Goal: Information Seeking & Learning: Learn about a topic

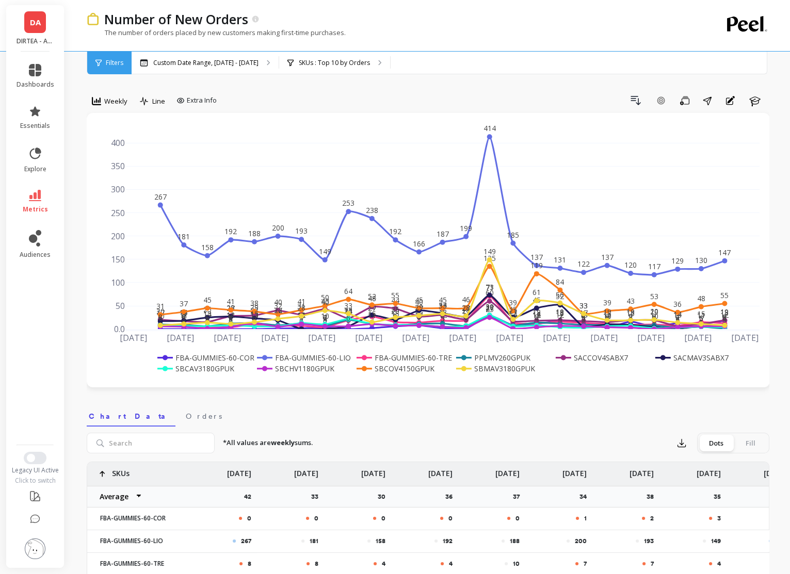
click at [474, 103] on div "Drill Down Add Goal Save Share Annotations Learn" at bounding box center [495, 100] width 548 height 17
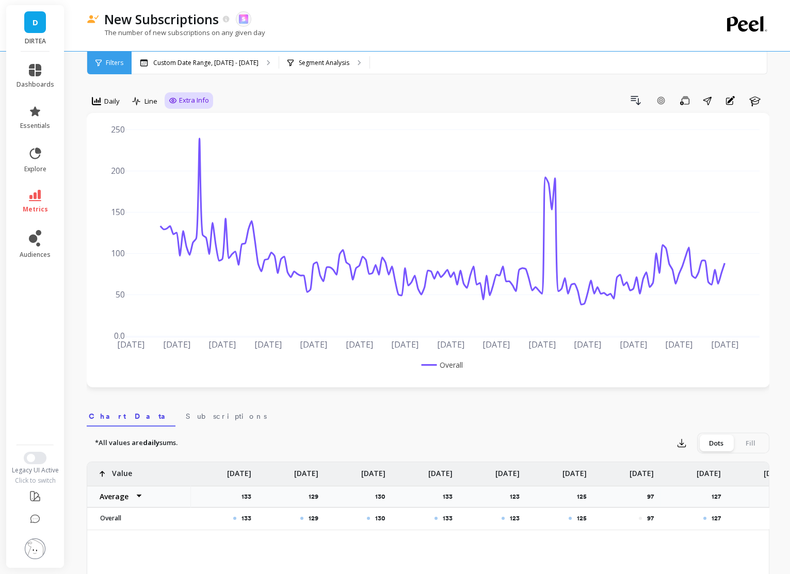
click at [180, 106] on div "Extra Info" at bounding box center [189, 100] width 48 height 17
click at [180, 100] on span "Extra Info" at bounding box center [194, 100] width 30 height 10
click at [188, 164] on input "Values" at bounding box center [191, 161] width 36 height 10
checkbox input "true"
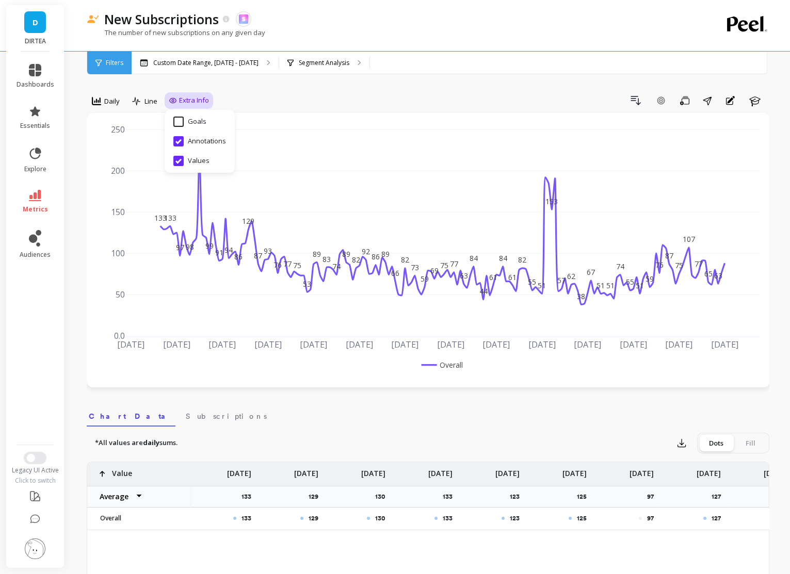
click at [299, 111] on div "Daily Line Extra Info Hide Goals from chart Goals Hide Annotations from chart A…" at bounding box center [428, 102] width 683 height 21
click at [204, 60] on p "Custom Date Range, [DATE] - [DATE]" at bounding box center [205, 63] width 105 height 8
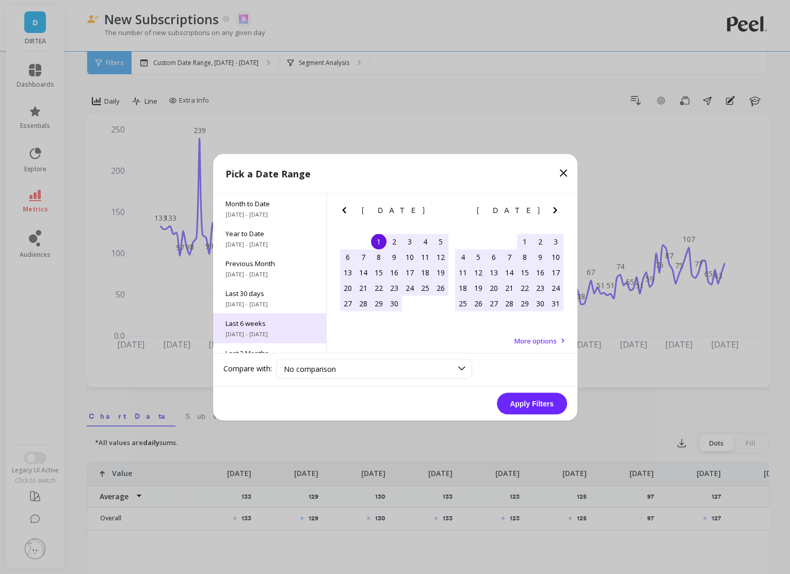
click at [302, 324] on span "Last 6 weeks" at bounding box center [269, 322] width 88 height 9
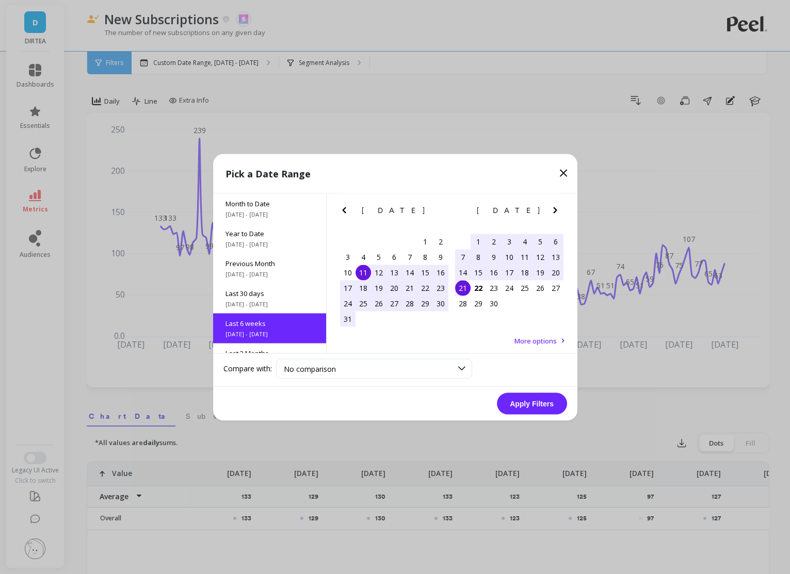
scroll to position [55, 0]
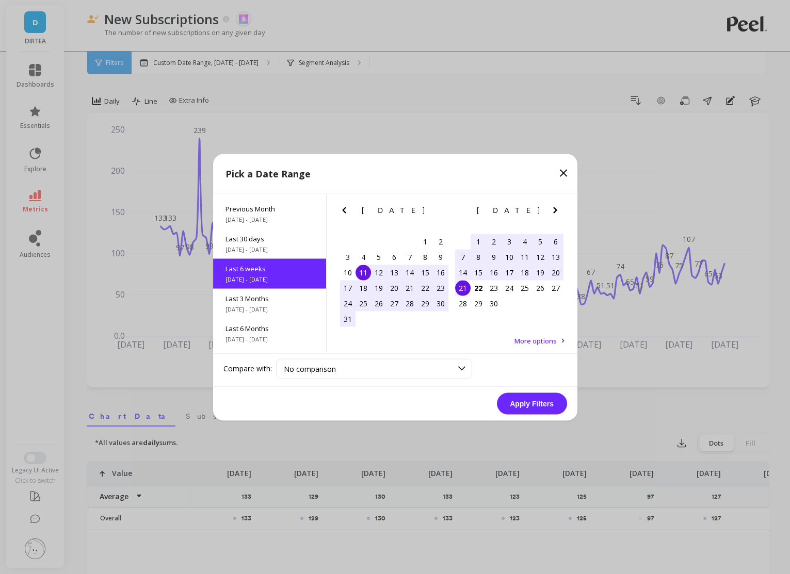
click at [361, 272] on div "11" at bounding box center [362, 272] width 15 height 15
click at [484, 287] on div "22" at bounding box center [477, 287] width 15 height 15
click at [538, 406] on button "Apply Filters" at bounding box center [532, 404] width 70 height 22
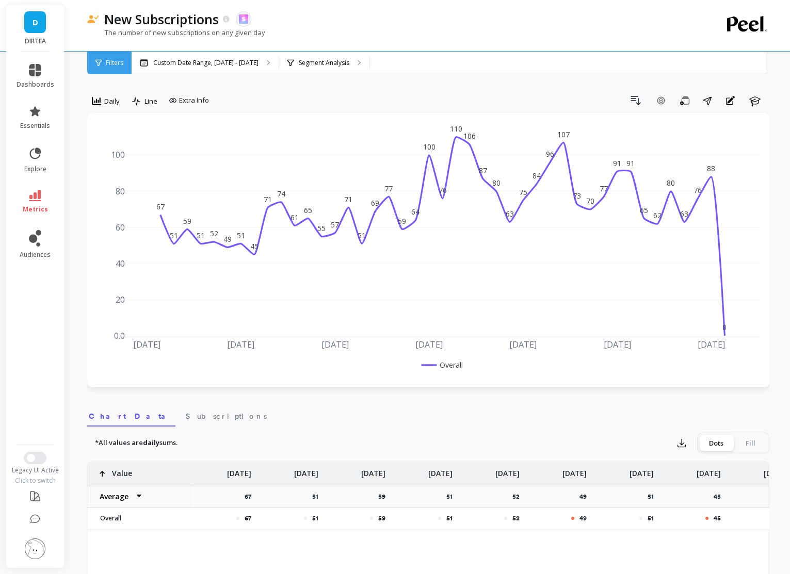
click at [33, 201] on link "metrics" at bounding box center [36, 202] width 38 height 24
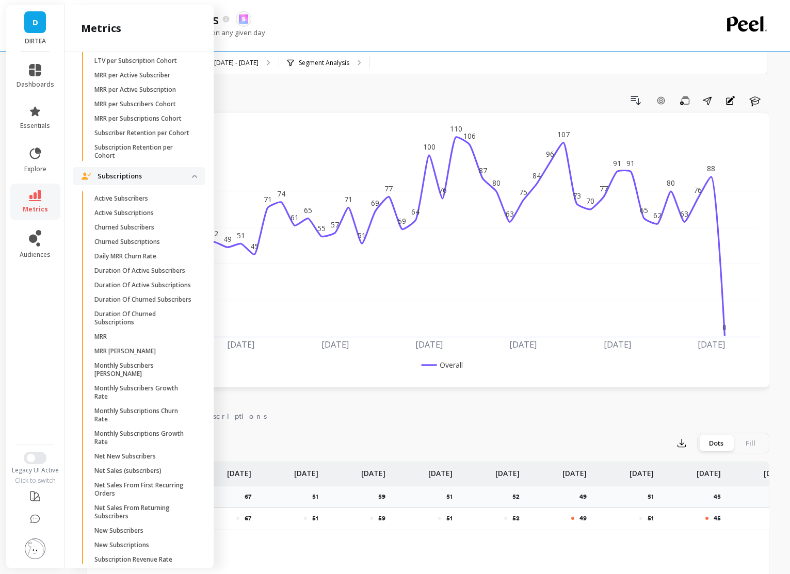
scroll to position [2685, 0]
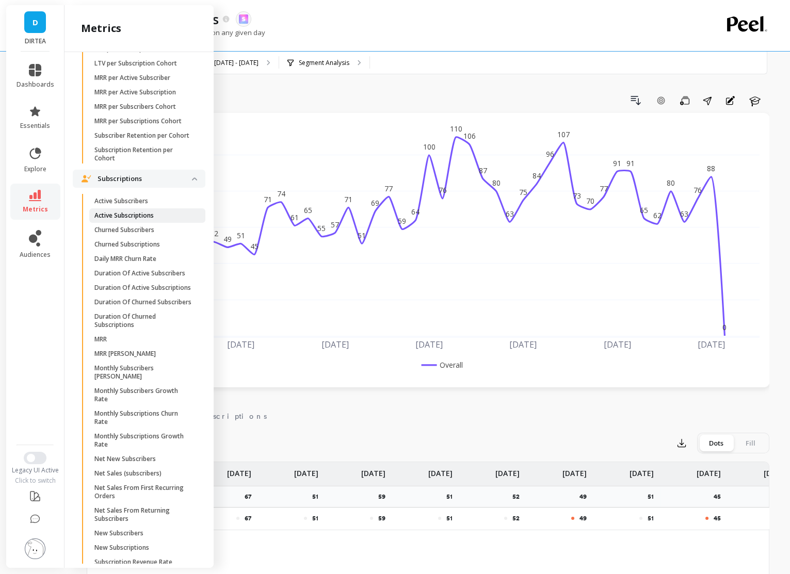
click at [139, 214] on p "Active Subscriptions" at bounding box center [123, 216] width 59 height 8
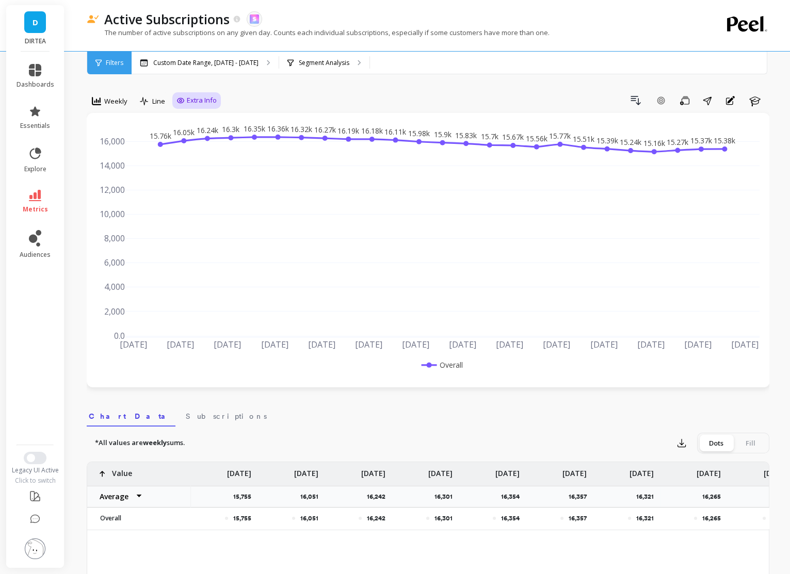
click at [176, 106] on div "Extra Info" at bounding box center [196, 100] width 48 height 17
click at [200, 95] on span "Extra Info" at bounding box center [202, 100] width 30 height 10
click at [40, 200] on icon at bounding box center [35, 195] width 12 height 11
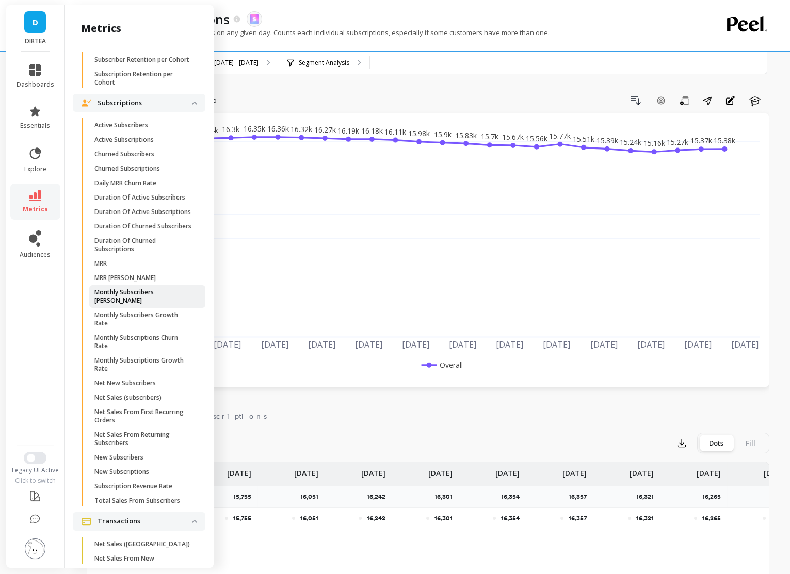
scroll to position [2775, 0]
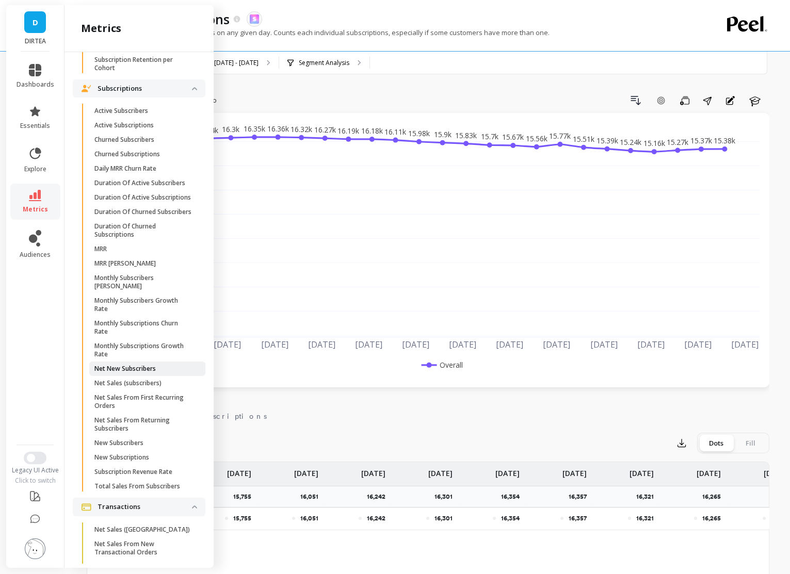
click at [150, 366] on p "Net New Subscribers" at bounding box center [124, 369] width 61 height 8
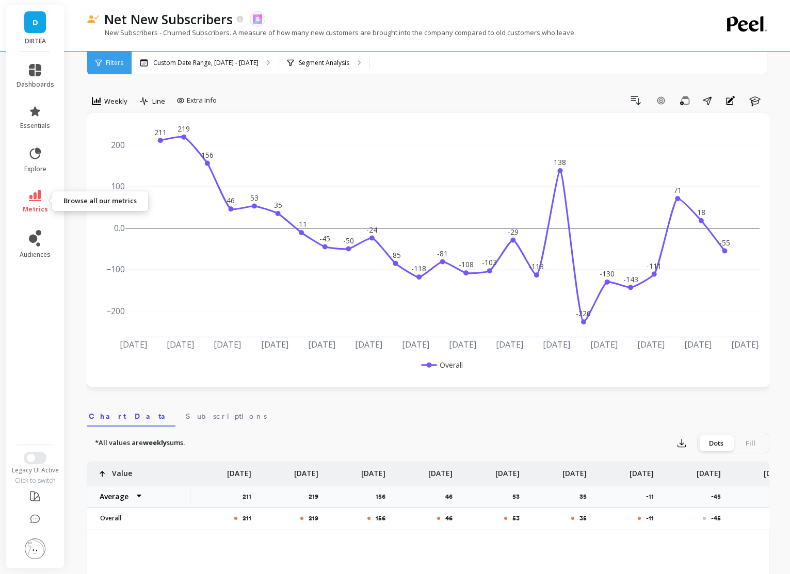
click at [37, 203] on link "metrics" at bounding box center [36, 202] width 38 height 24
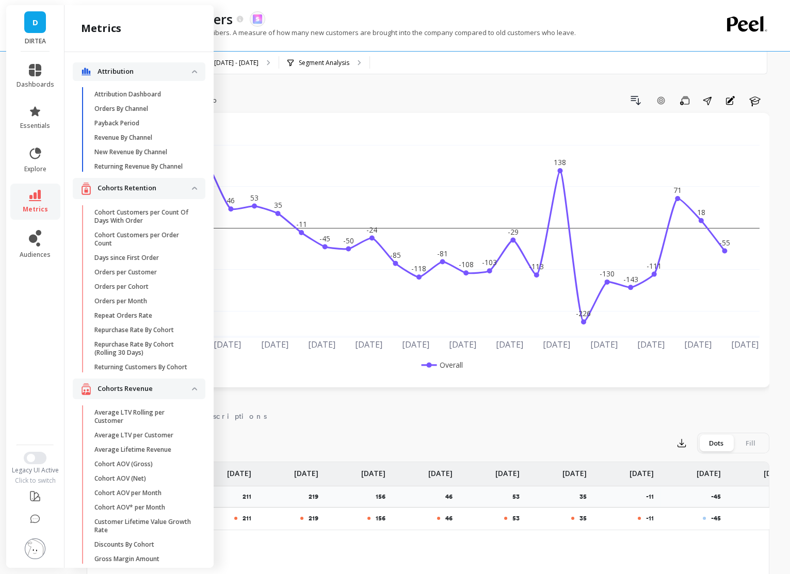
scroll to position [2767, 0]
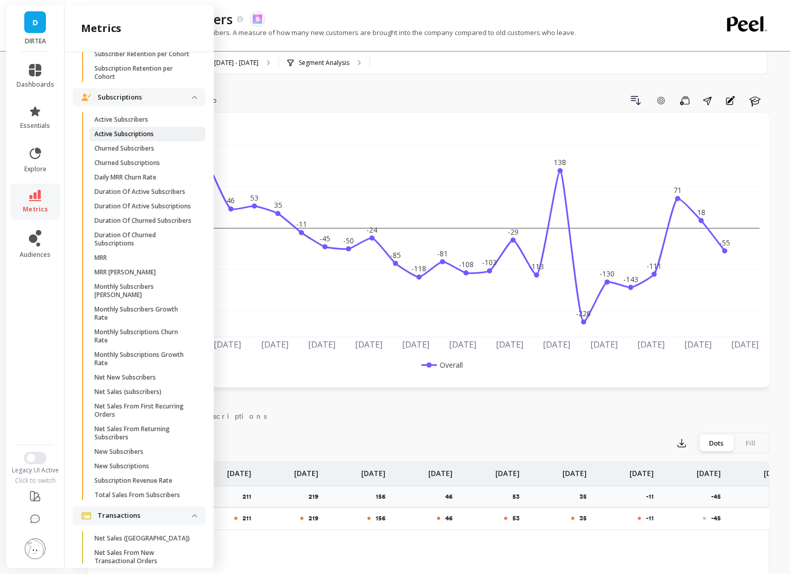
click at [127, 137] on link "Active Subscriptions" at bounding box center [147, 134] width 116 height 14
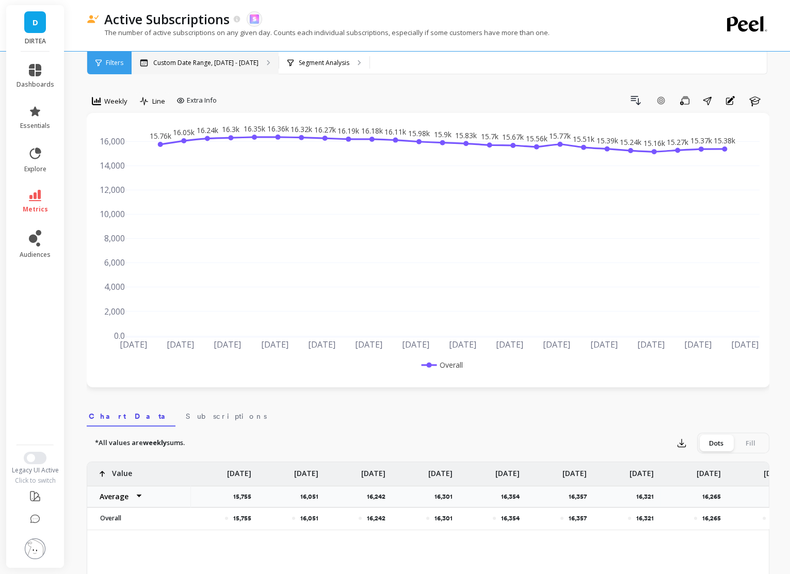
click at [210, 61] on p "Custom Date Range, [DATE] - [DATE]" at bounding box center [205, 63] width 105 height 8
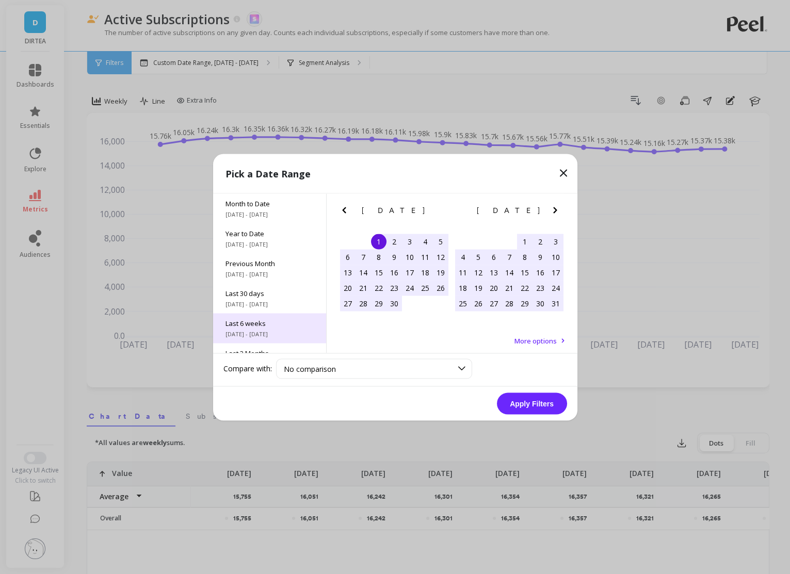
click at [282, 321] on span "Last 6 weeks" at bounding box center [269, 322] width 88 height 9
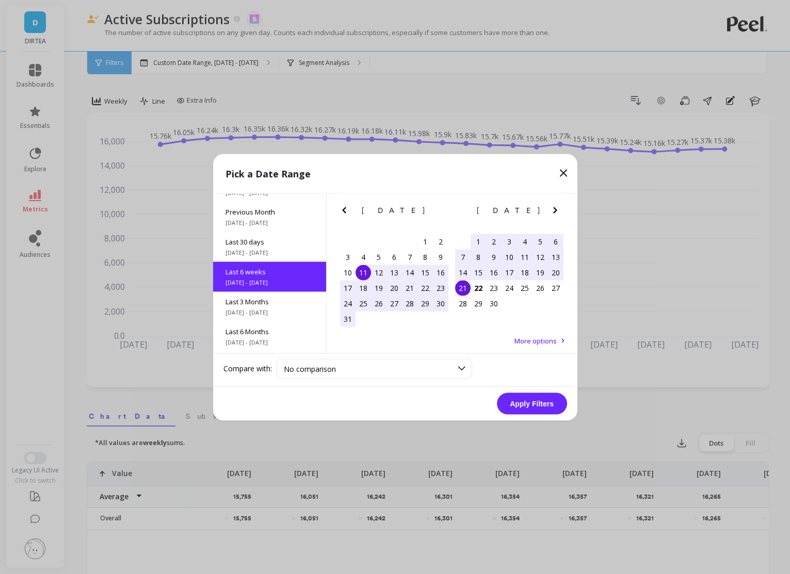
scroll to position [55, 0]
click at [538, 402] on button "Apply Filters" at bounding box center [532, 404] width 70 height 22
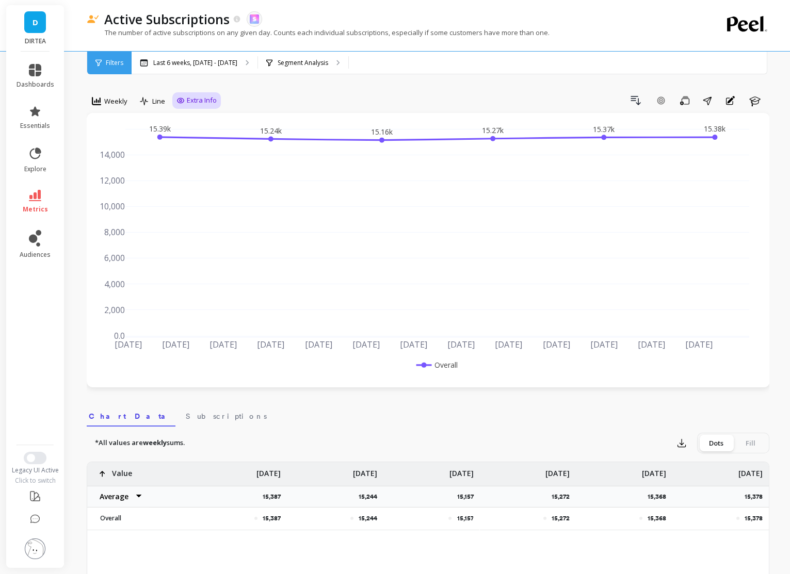
click at [203, 100] on span "Extra Info" at bounding box center [202, 100] width 30 height 10
click at [278, 100] on div "Drill Down Add Goal Save Share Annotations Learn" at bounding box center [495, 100] width 548 height 17
click at [112, 110] on div "Weekly" at bounding box center [110, 102] width 46 height 21
click at [115, 100] on span "Weekly" at bounding box center [115, 101] width 23 height 10
click at [127, 145] on div "Daily" at bounding box center [124, 144] width 59 height 10
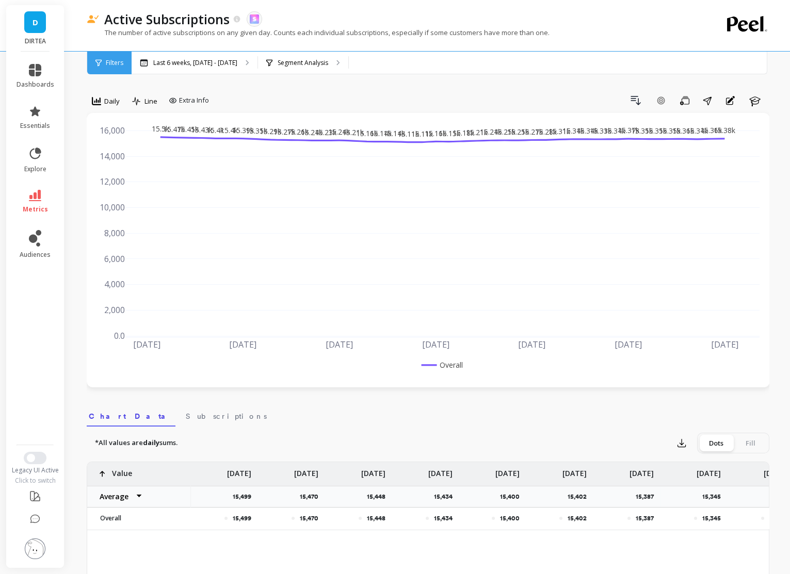
click at [90, 103] on div "Daily" at bounding box center [106, 101] width 34 height 18
click at [133, 168] on div "Weekly" at bounding box center [124, 164] width 59 height 10
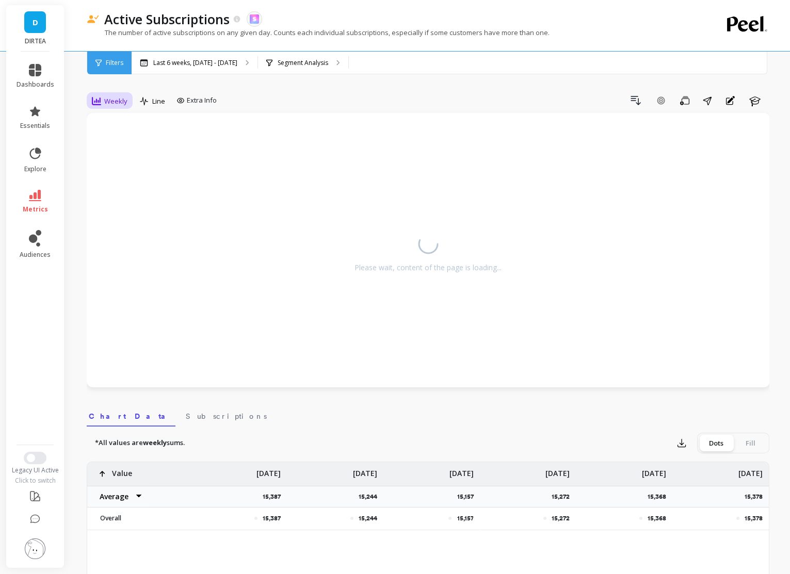
click at [116, 101] on span "Weekly" at bounding box center [115, 101] width 23 height 10
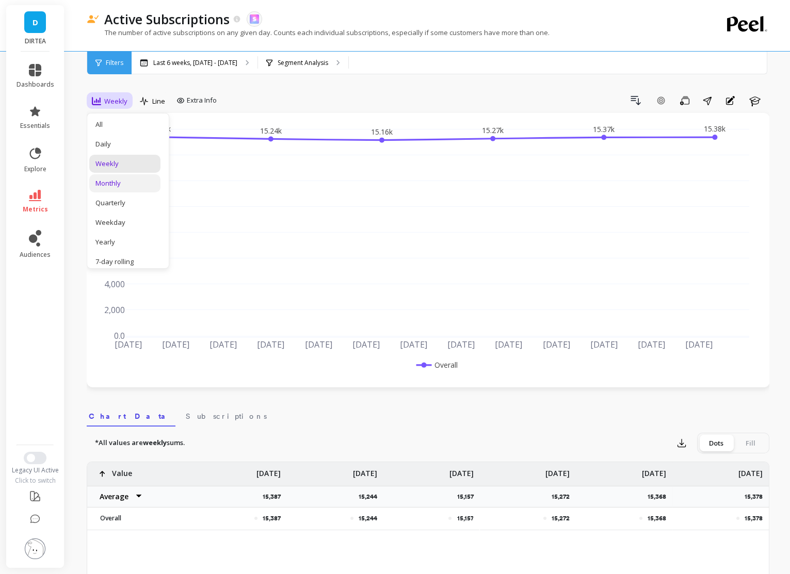
click at [126, 185] on div "Monthly" at bounding box center [124, 183] width 59 height 10
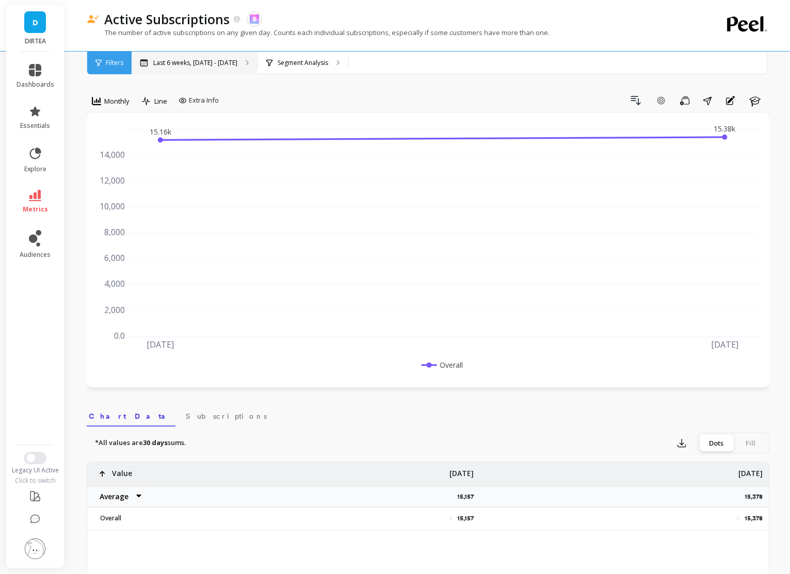
click at [193, 59] on p "Last 6 weeks, Aug 11 - Sep 21" at bounding box center [195, 63] width 84 height 8
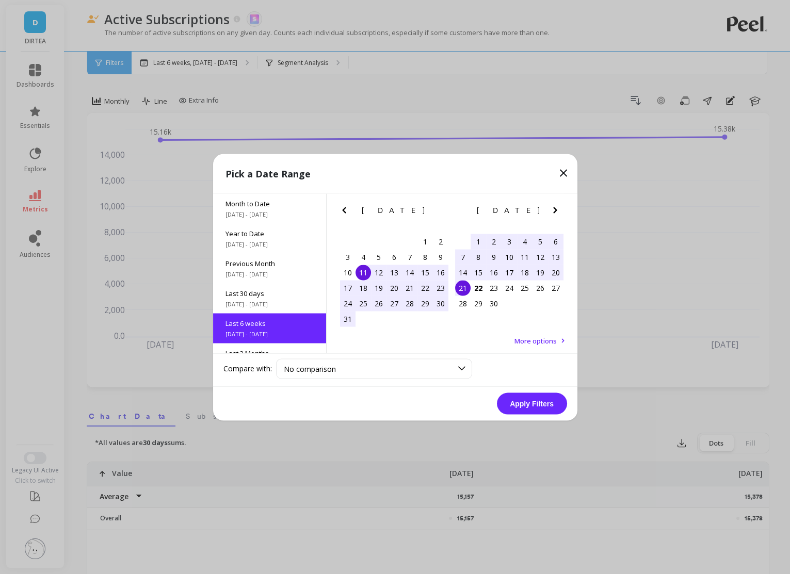
scroll to position [55, 0]
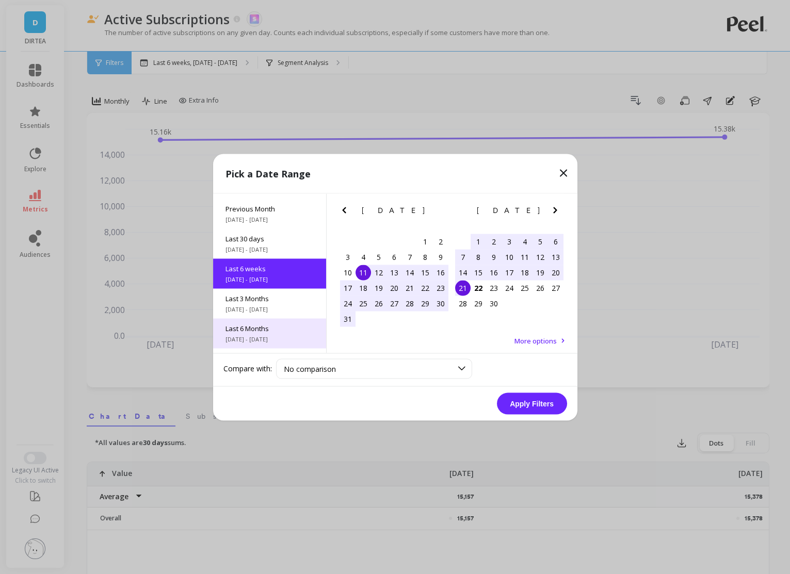
click at [270, 327] on span "Last 6 Months" at bounding box center [269, 327] width 88 height 9
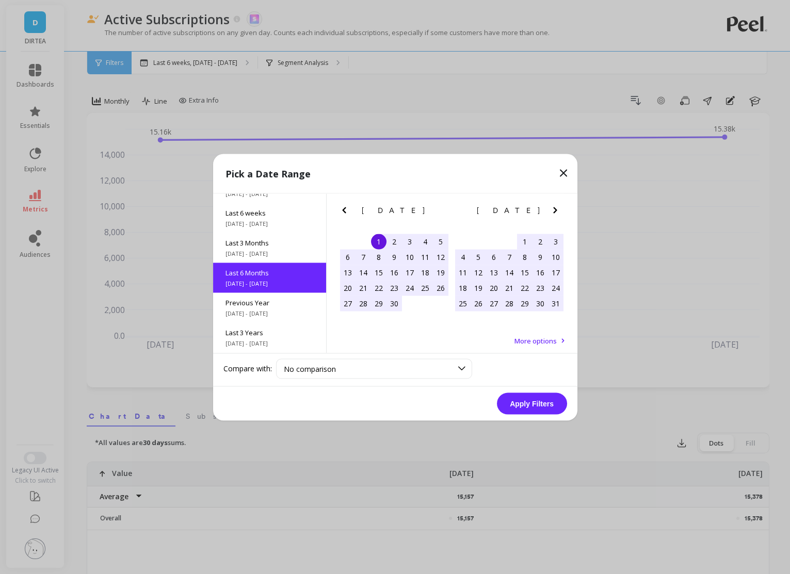
scroll to position [115, 0]
click at [532, 393] on button "Apply Filters" at bounding box center [532, 404] width 70 height 22
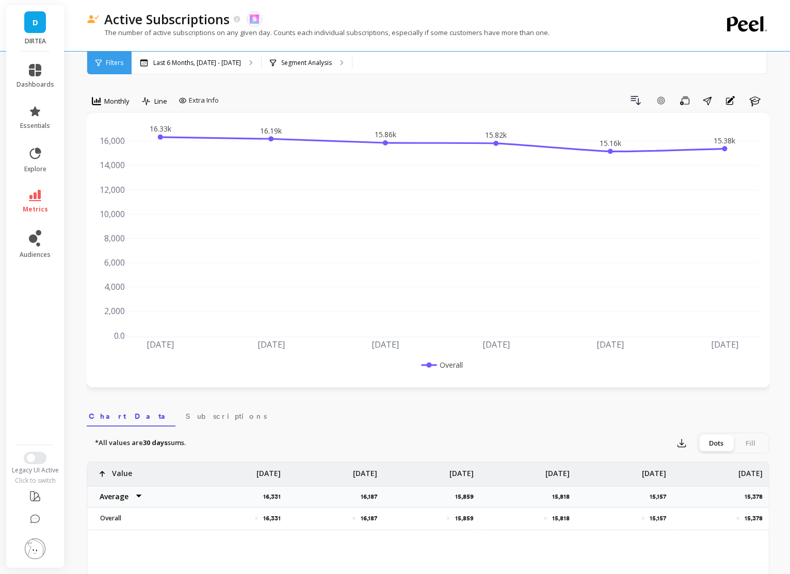
click at [30, 214] on li "metrics" at bounding box center [35, 202] width 50 height 36
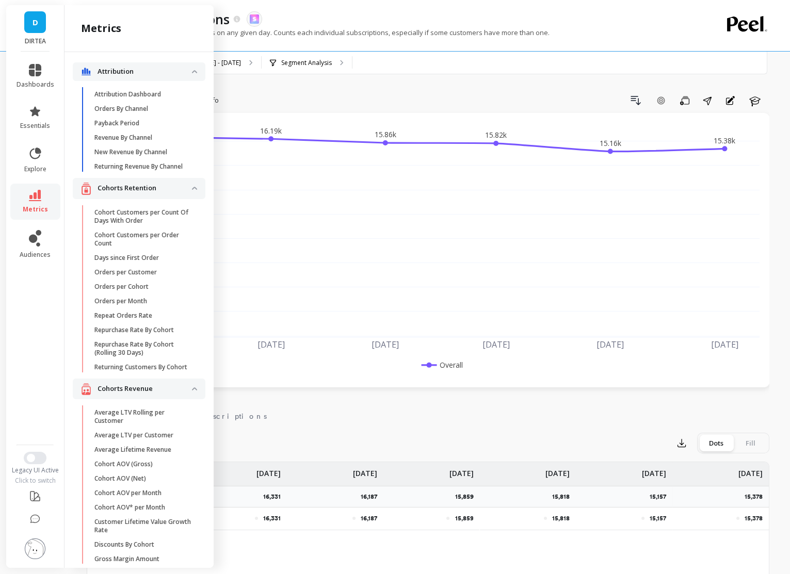
scroll to position [2767, 0]
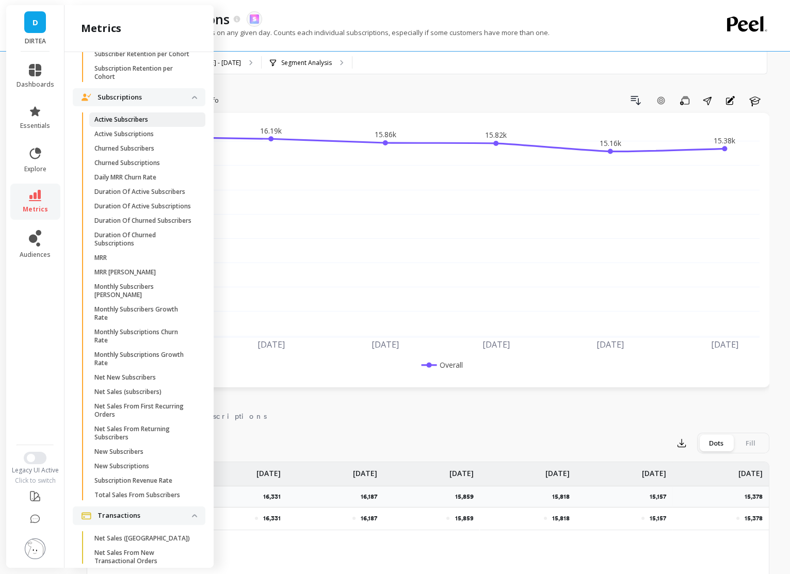
click at [143, 116] on p "Active Subscribers" at bounding box center [121, 120] width 54 height 8
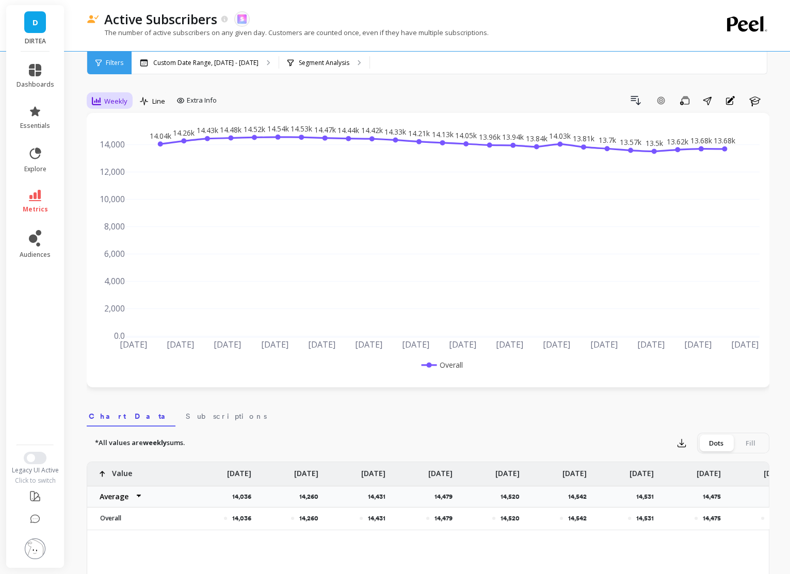
click at [118, 102] on span "Weekly" at bounding box center [115, 101] width 23 height 10
click at [137, 181] on div "Monthly" at bounding box center [124, 183] width 59 height 10
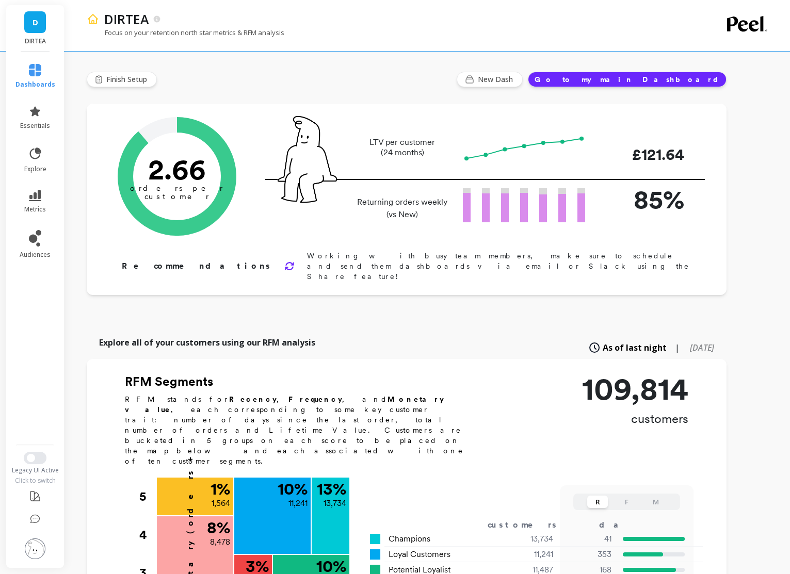
click at [38, 217] on li "metrics" at bounding box center [35, 202] width 52 height 36
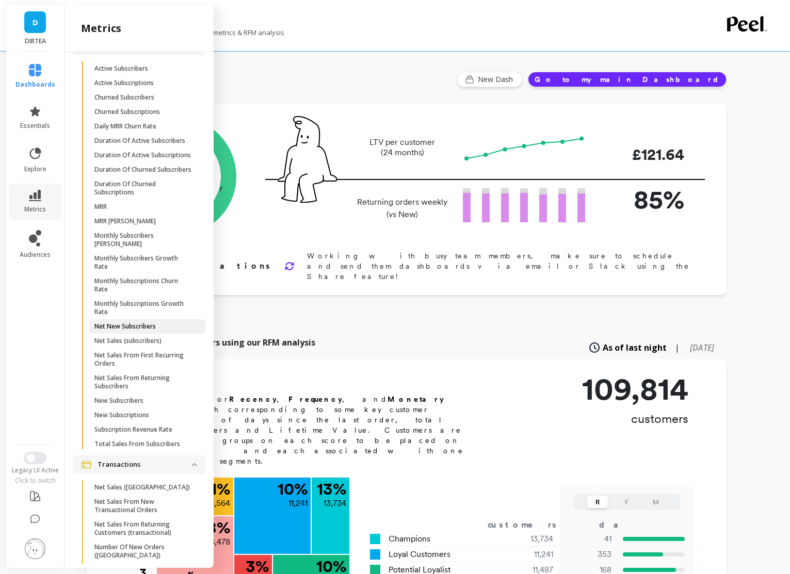
scroll to position [2918, 0]
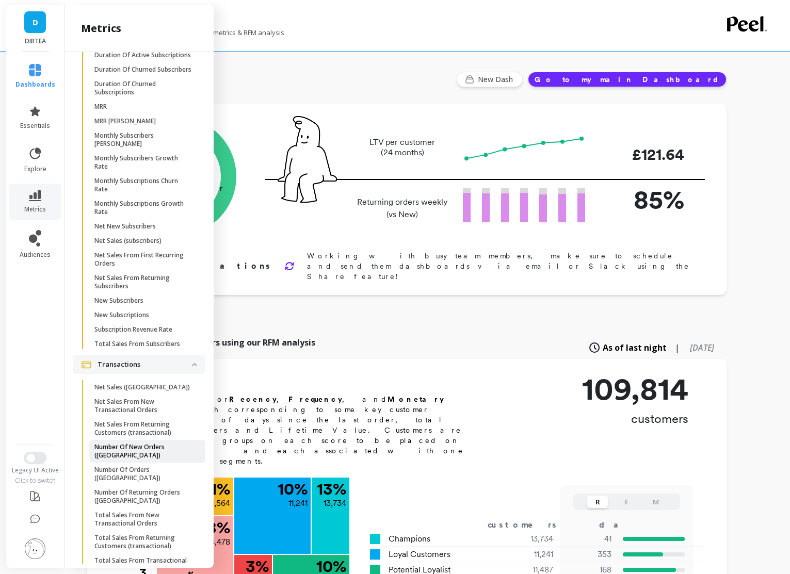
click at [135, 445] on p "Number Of New Orders (tx)" at bounding box center [143, 451] width 99 height 17
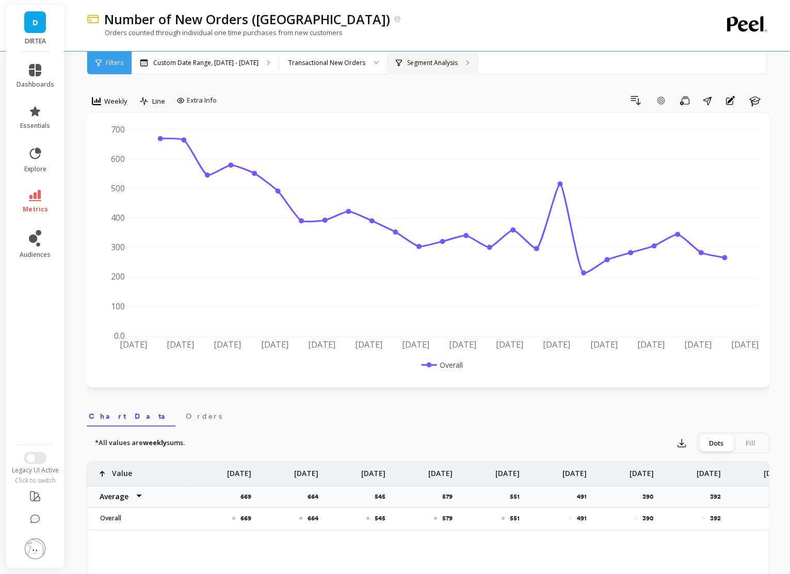
click at [412, 66] on p "Segment Analysis" at bounding box center [432, 63] width 51 height 8
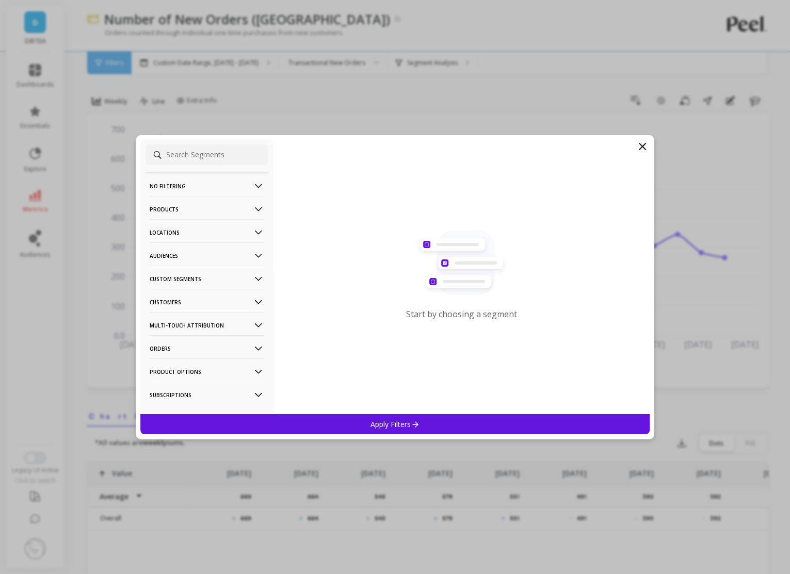
click at [243, 207] on p "Products" at bounding box center [207, 209] width 115 height 26
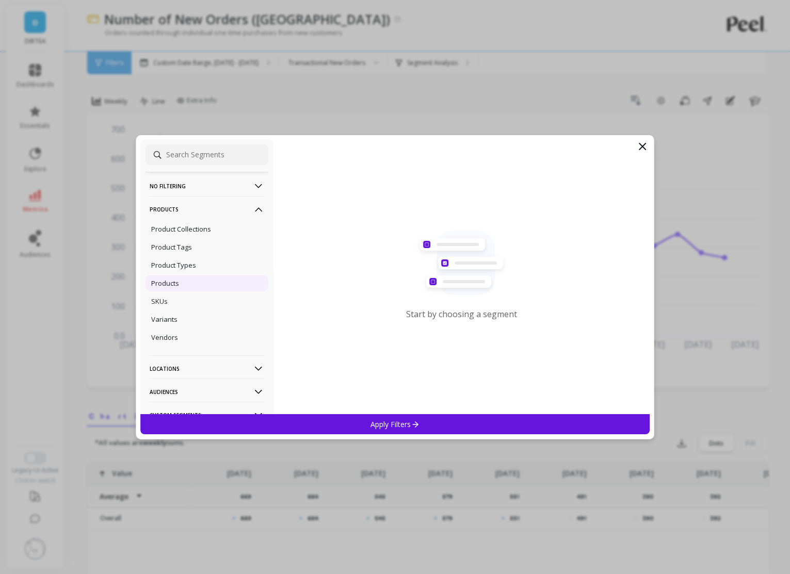
click at [185, 287] on div "Products" at bounding box center [206, 283] width 123 height 17
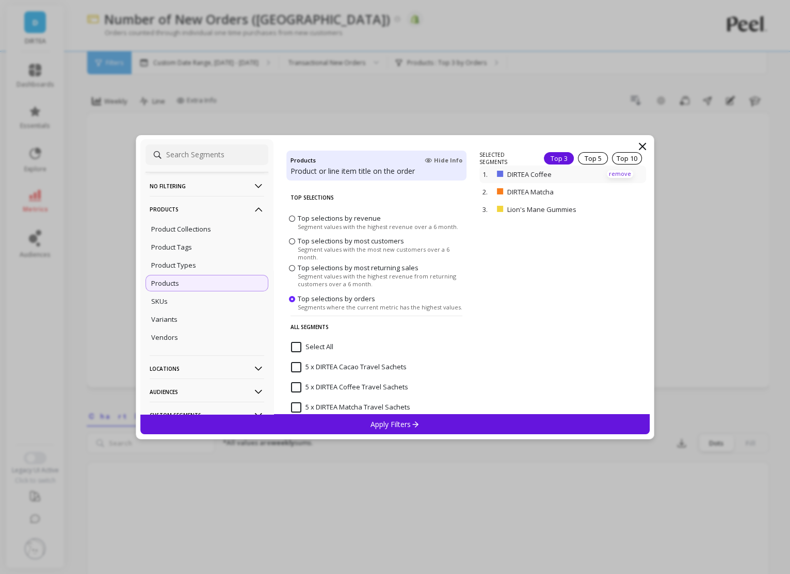
click at [627, 173] on p "remove" at bounding box center [620, 174] width 26 height 8
click at [619, 156] on p "remove" at bounding box center [620, 160] width 26 height 8
click at [449, 423] on div "Apply Filters" at bounding box center [395, 424] width 510 height 20
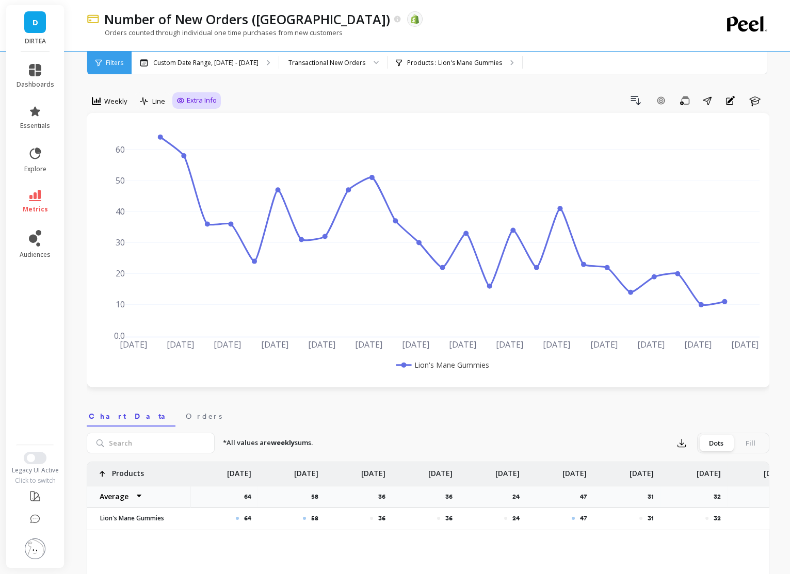
click at [197, 94] on div "Extra Info" at bounding box center [196, 100] width 48 height 17
click at [196, 107] on div "Extra Info" at bounding box center [196, 100] width 48 height 17
click at [193, 97] on span "Extra Info" at bounding box center [202, 100] width 30 height 10
click at [186, 159] on input "Values" at bounding box center [199, 161] width 36 height 10
checkbox input "true"
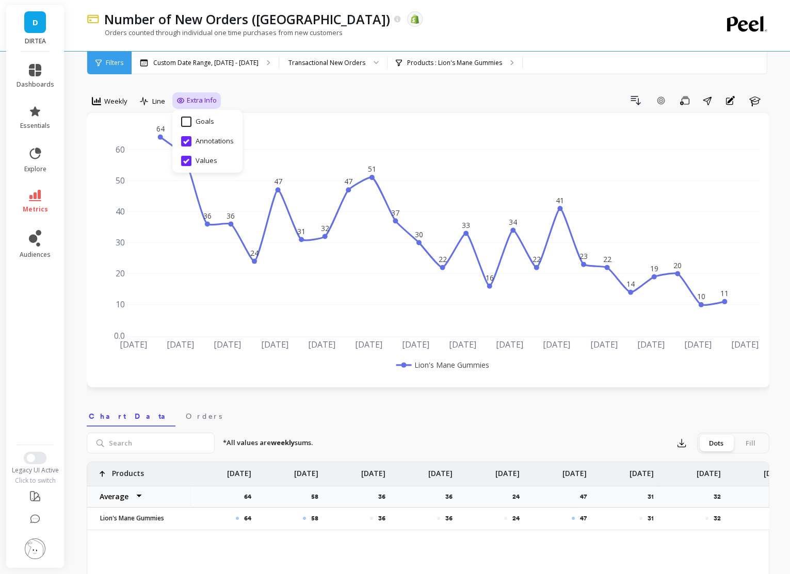
click at [346, 102] on div "Drill Down Add Goal Save Share Annotations Learn" at bounding box center [495, 100] width 548 height 17
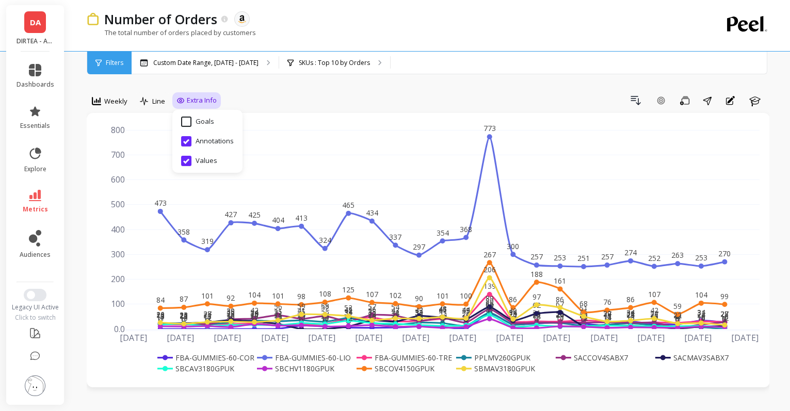
click at [355, 14] on div "Number of Orders The data you are viewing comes from: Amazon Seller Central" at bounding box center [392, 19] width 586 height 18
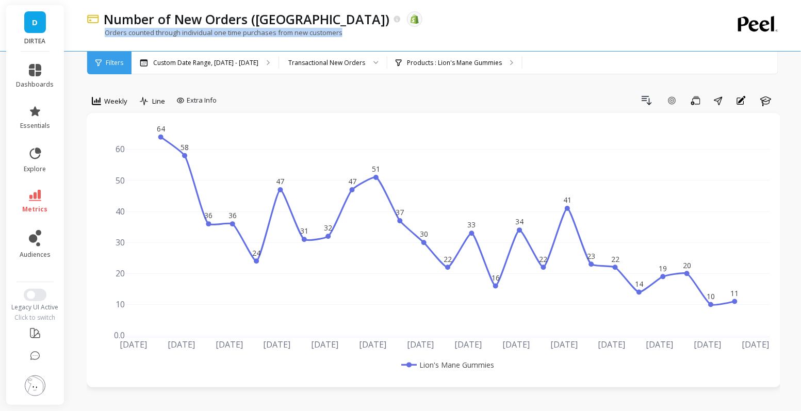
drag, startPoint x: 105, startPoint y: 33, endPoint x: 355, endPoint y: 36, distance: 250.7
click at [355, 36] on div "Orders counted through individual one time purchases from new customers" at bounding box center [391, 38] width 609 height 20
